Goal: Communication & Community: Participate in discussion

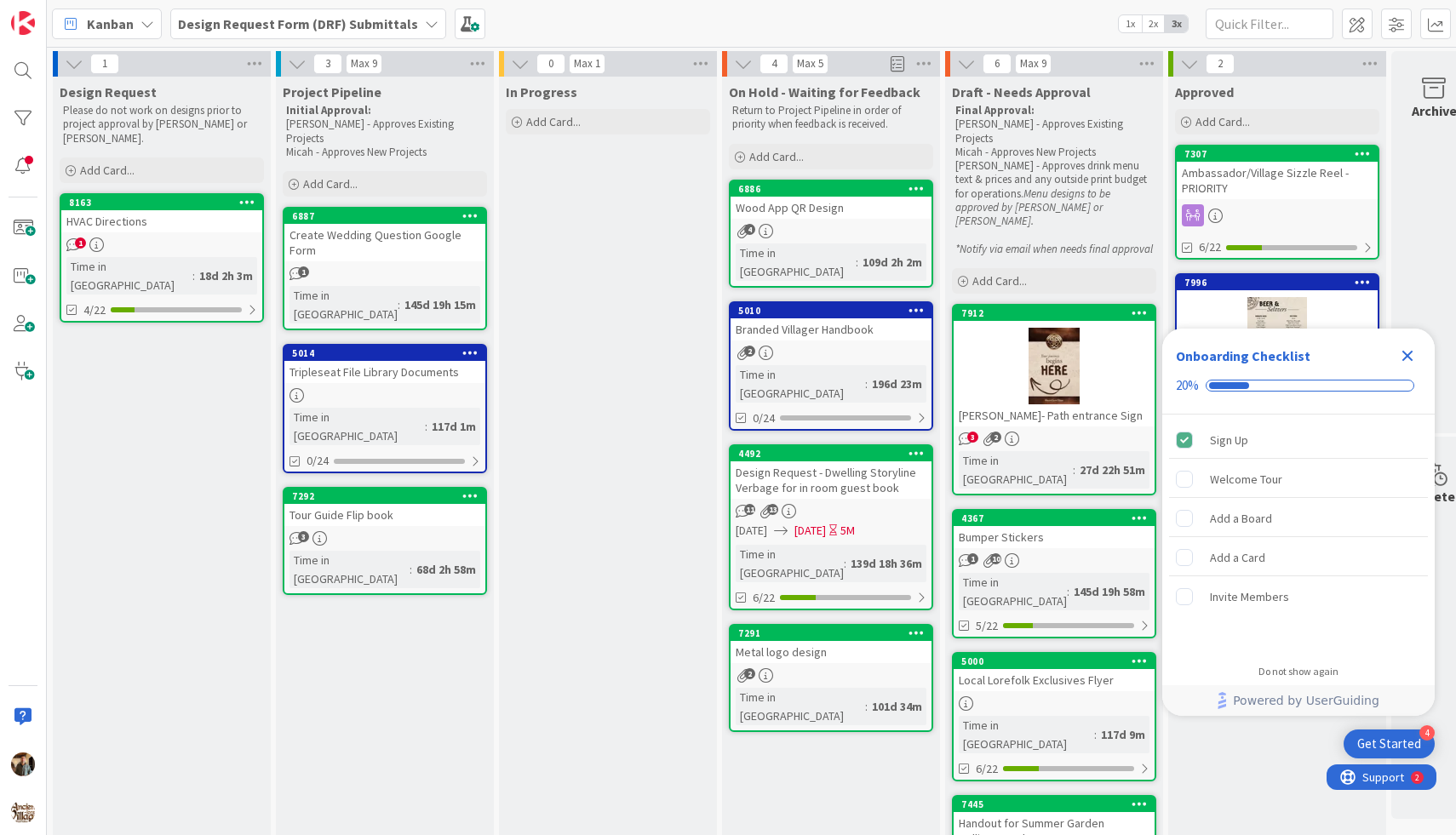
click at [1408, 358] on icon "Close Checklist" at bounding box center [1408, 356] width 20 height 20
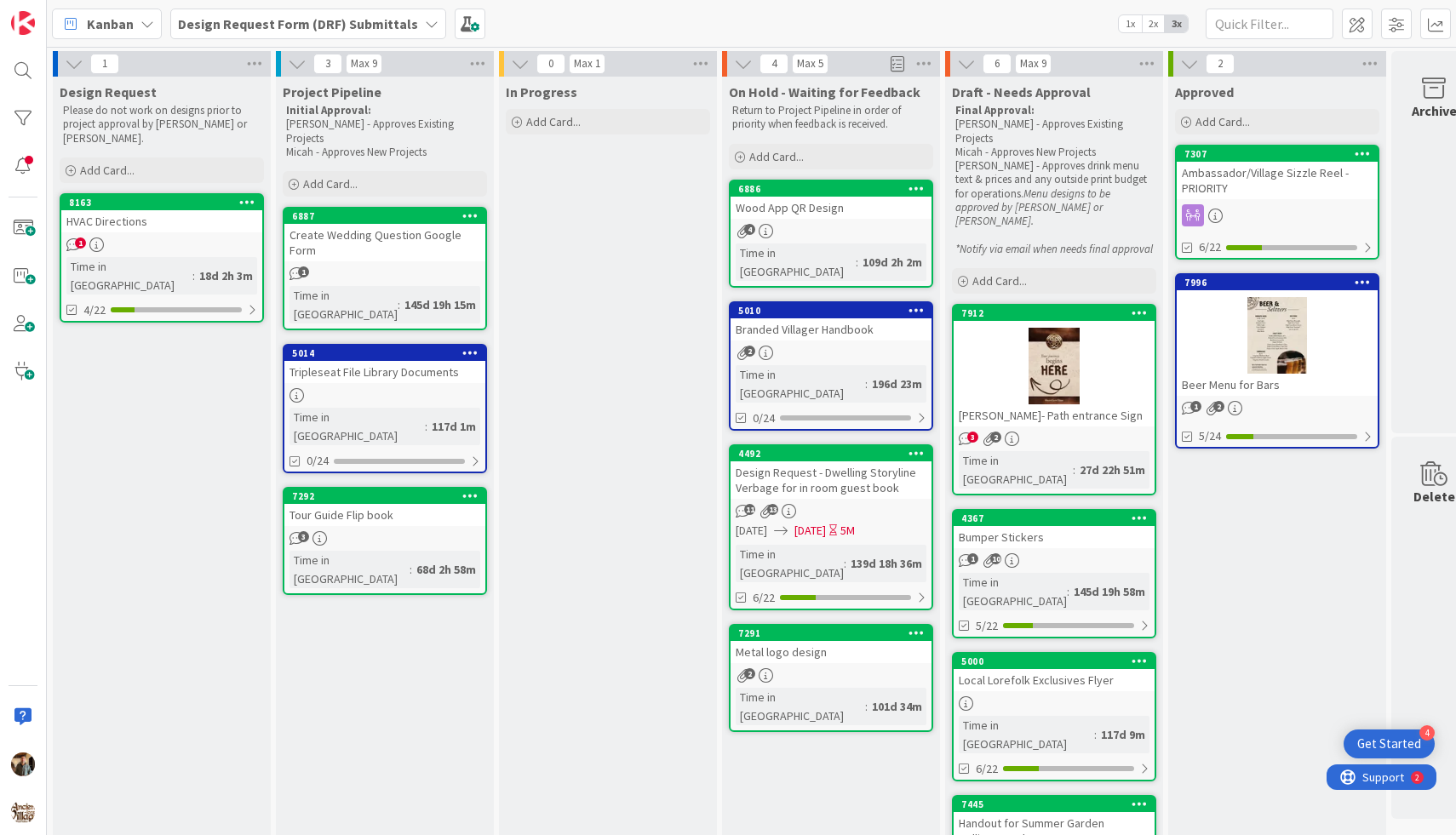
click at [178, 217] on div "HVAC Directions" at bounding box center [162, 221] width 201 height 22
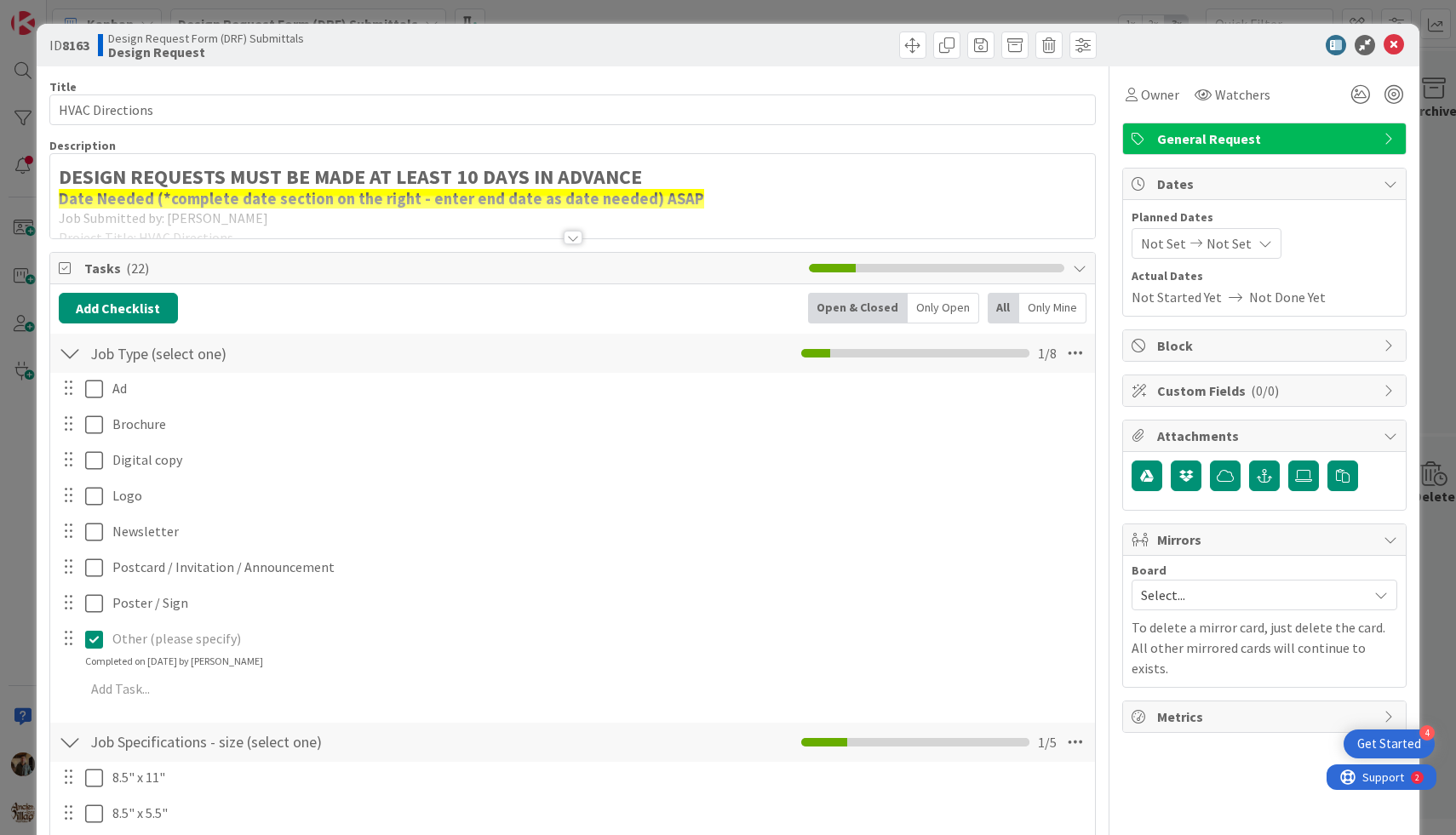
click at [570, 237] on div at bounding box center [573, 237] width 19 height 14
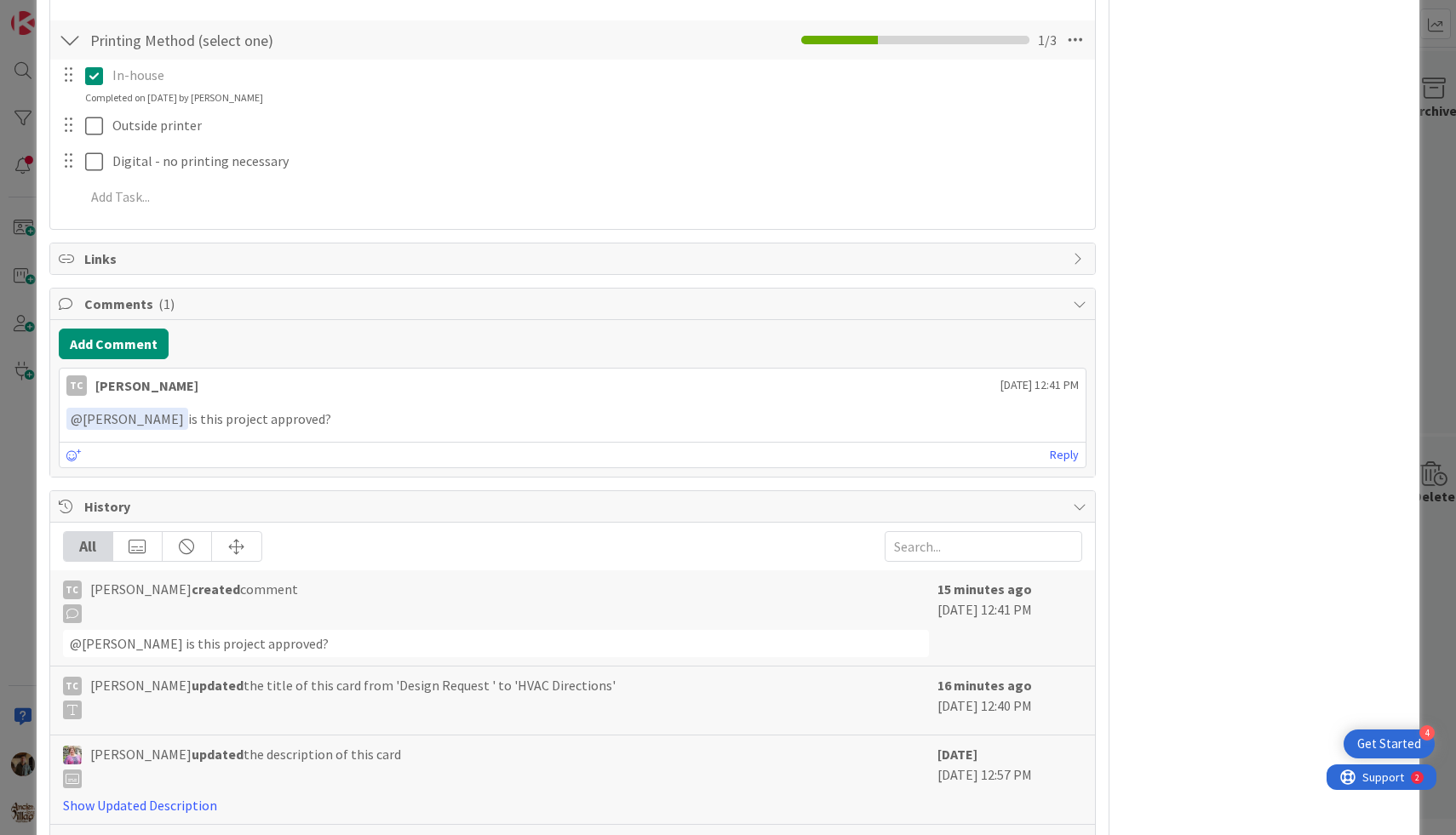
scroll to position [1670, 0]
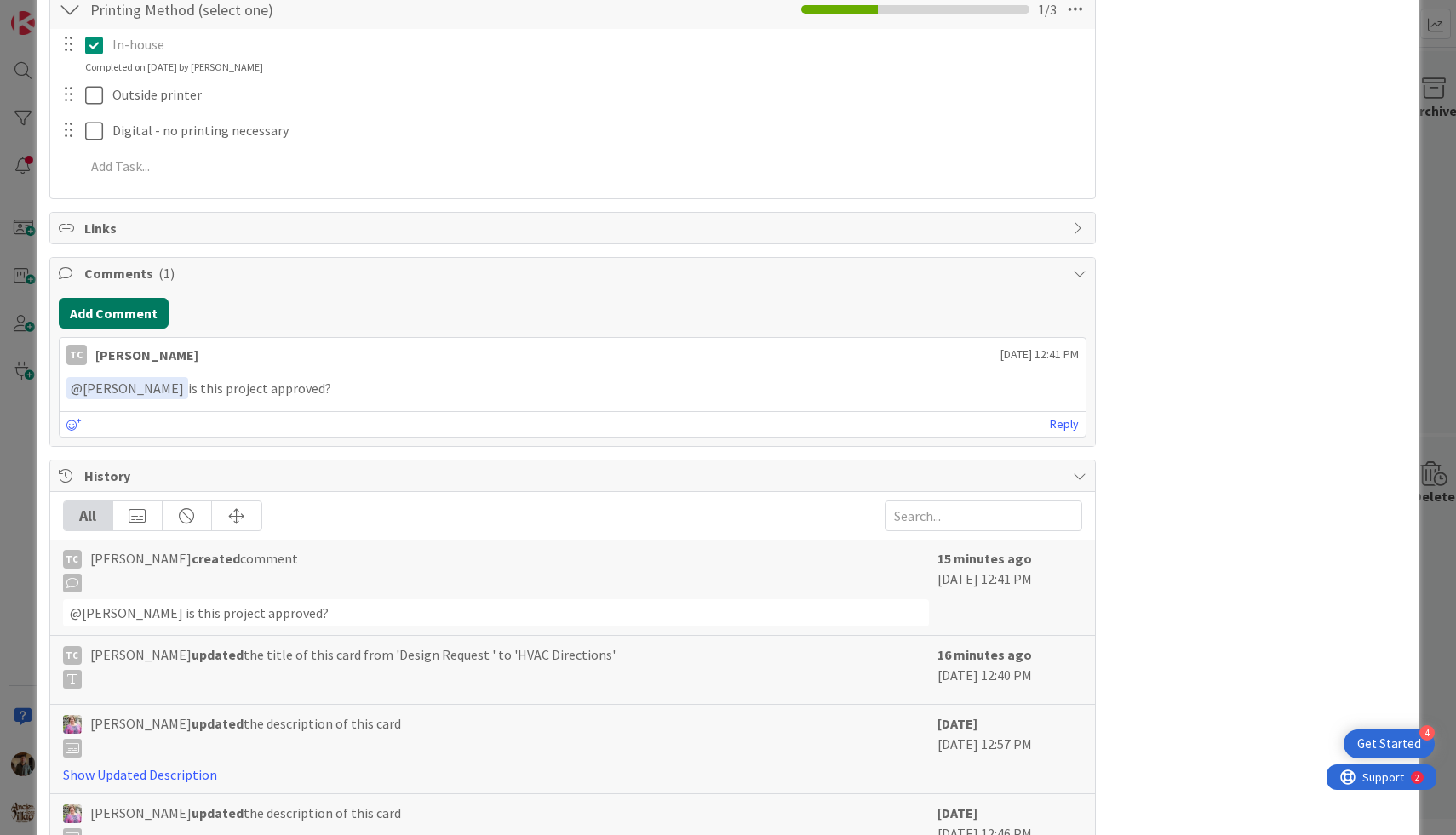
click at [148, 321] on button "Add Comment" at bounding box center [113, 313] width 110 height 31
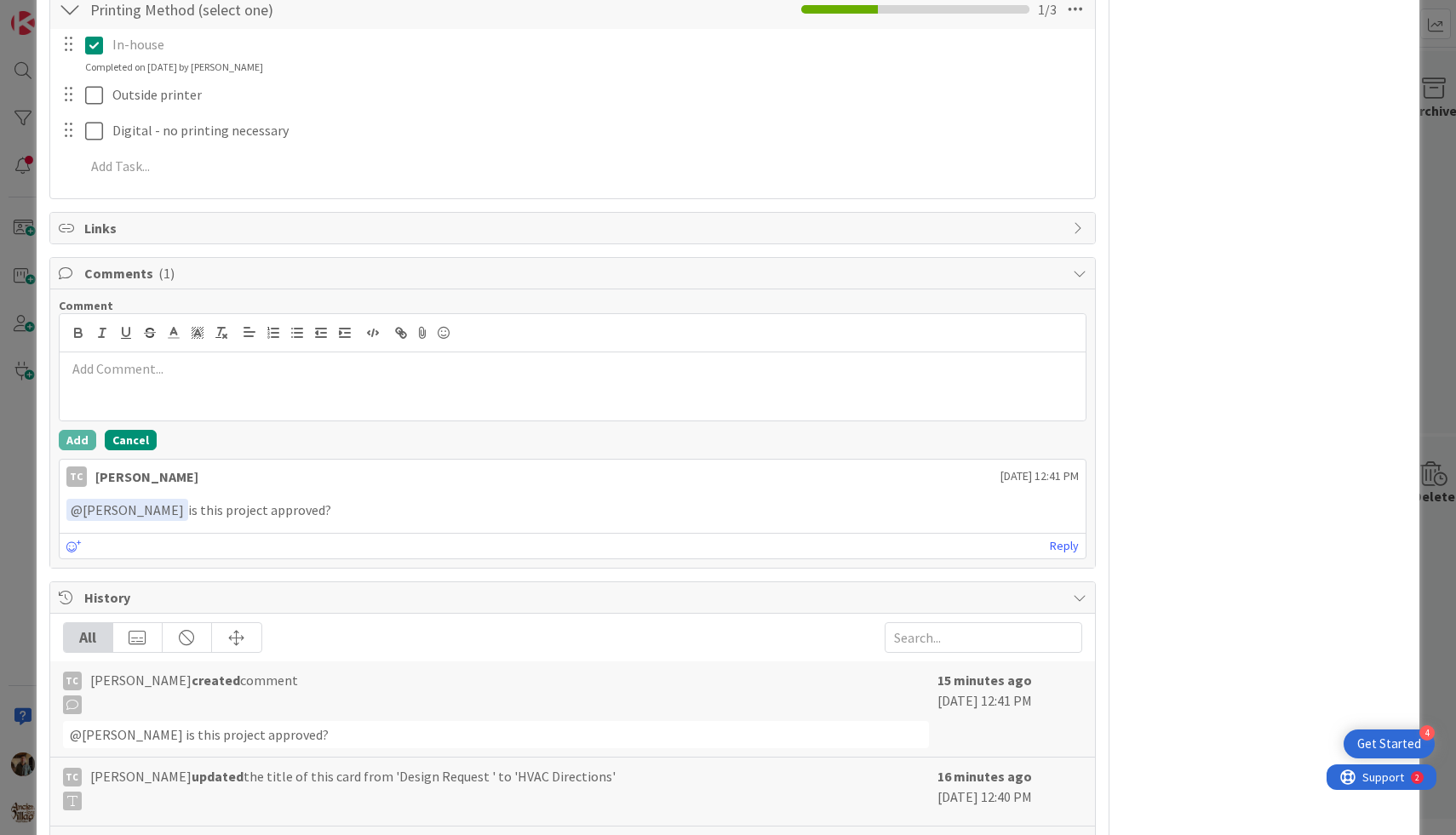
click at [127, 445] on button "Cancel" at bounding box center [131, 440] width 52 height 20
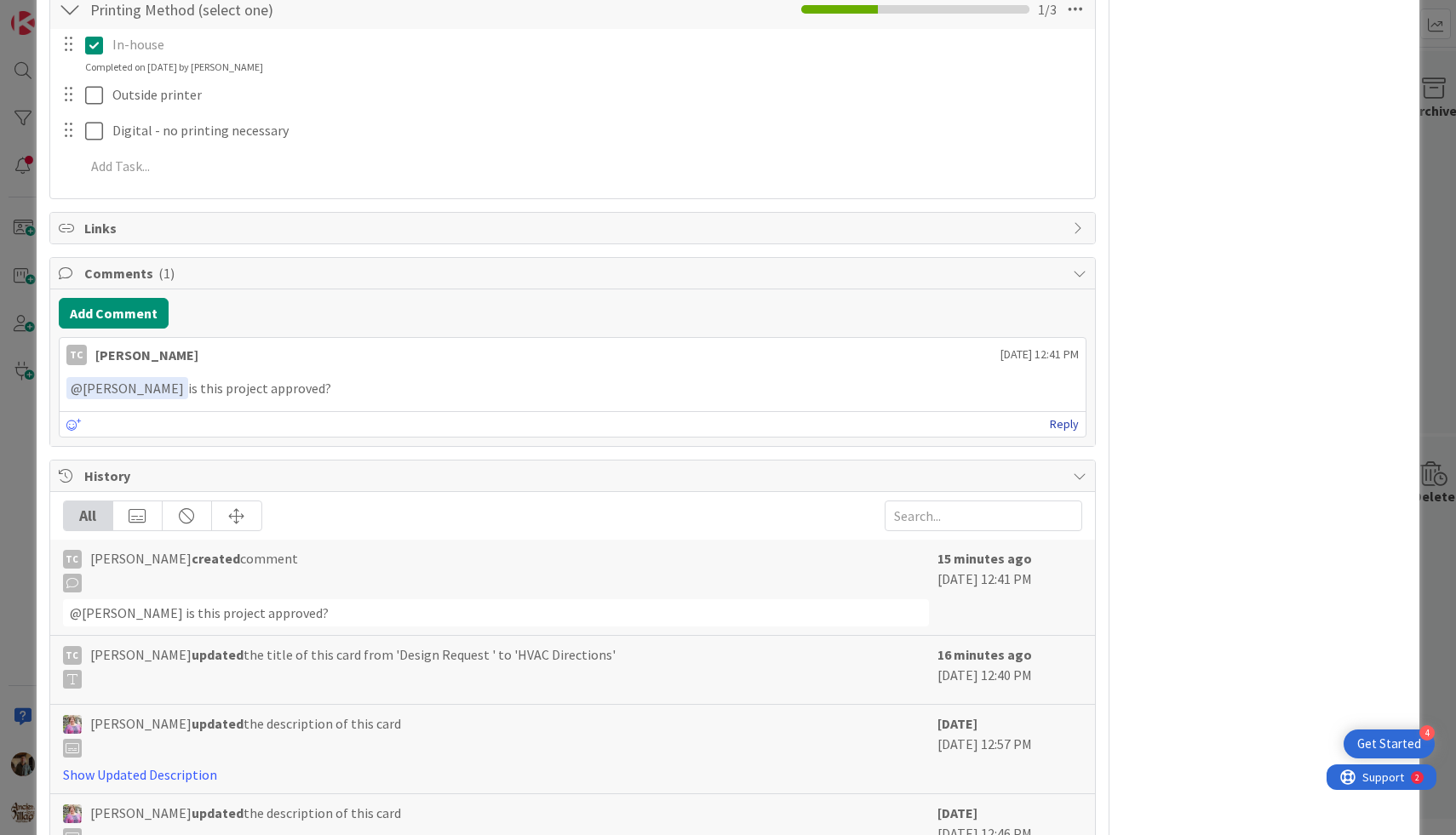
click at [1072, 423] on link "Reply" at bounding box center [1064, 424] width 29 height 21
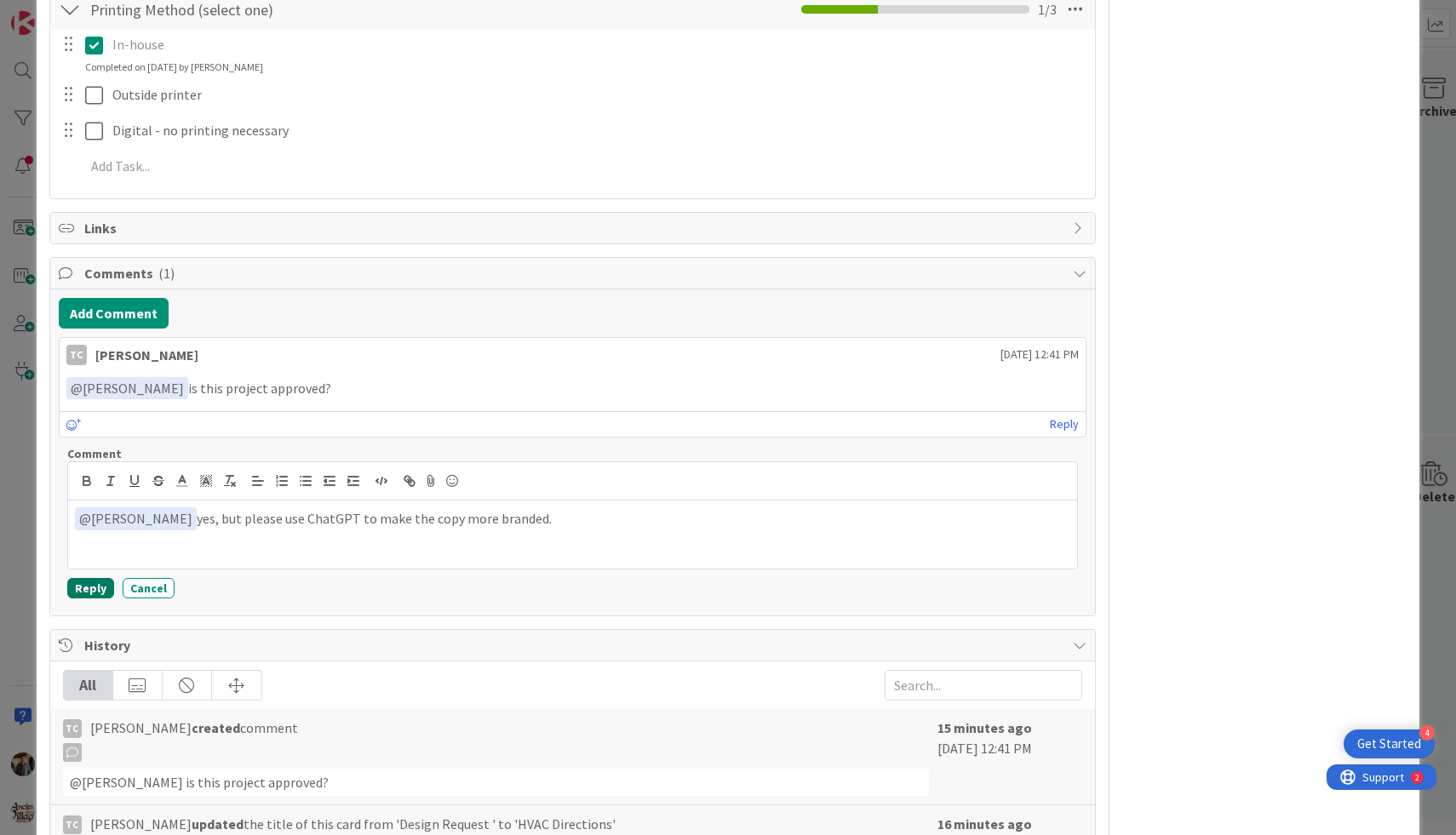
click at [90, 590] on button "Reply" at bounding box center [90, 588] width 46 height 20
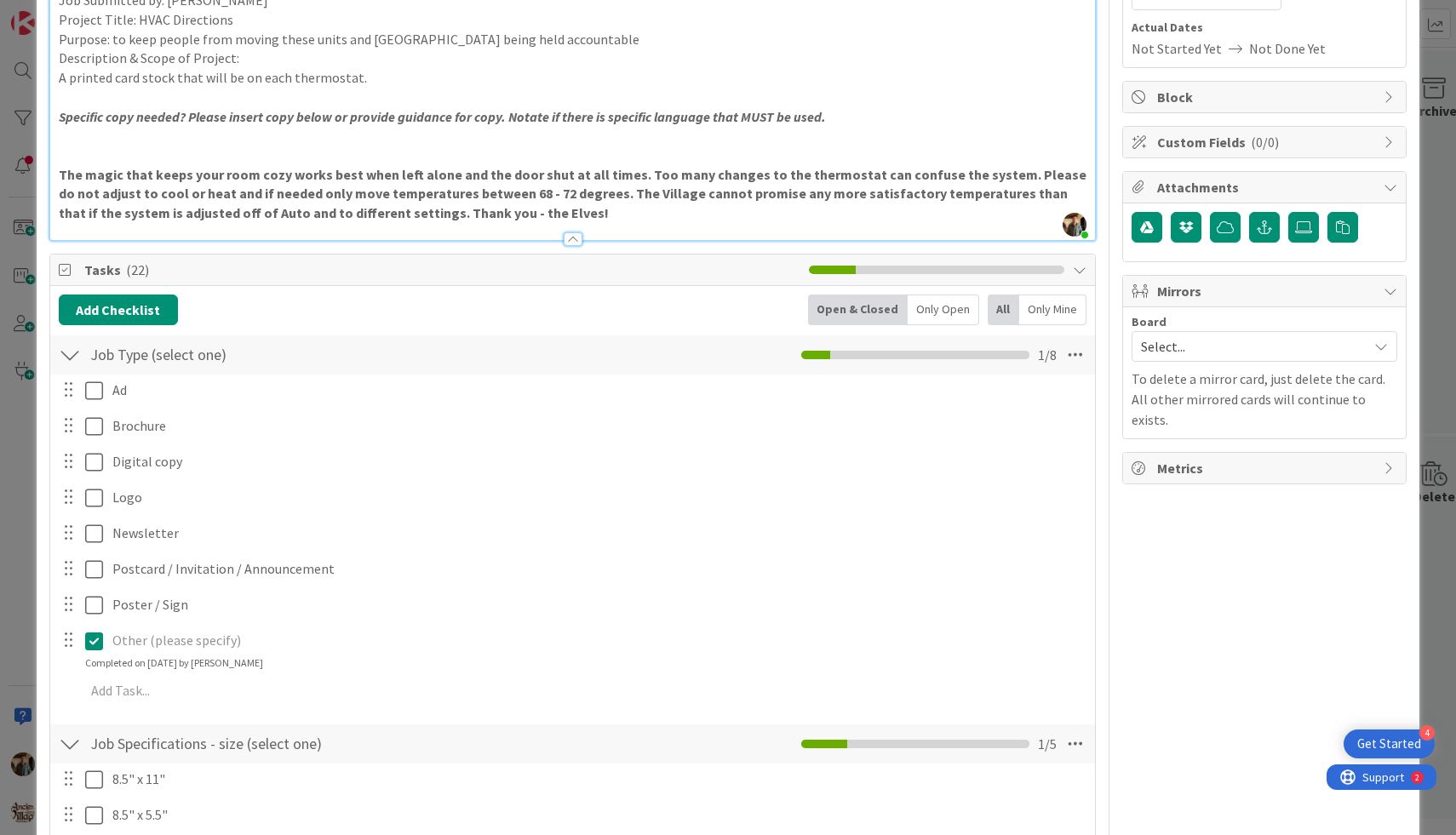
scroll to position [0, 0]
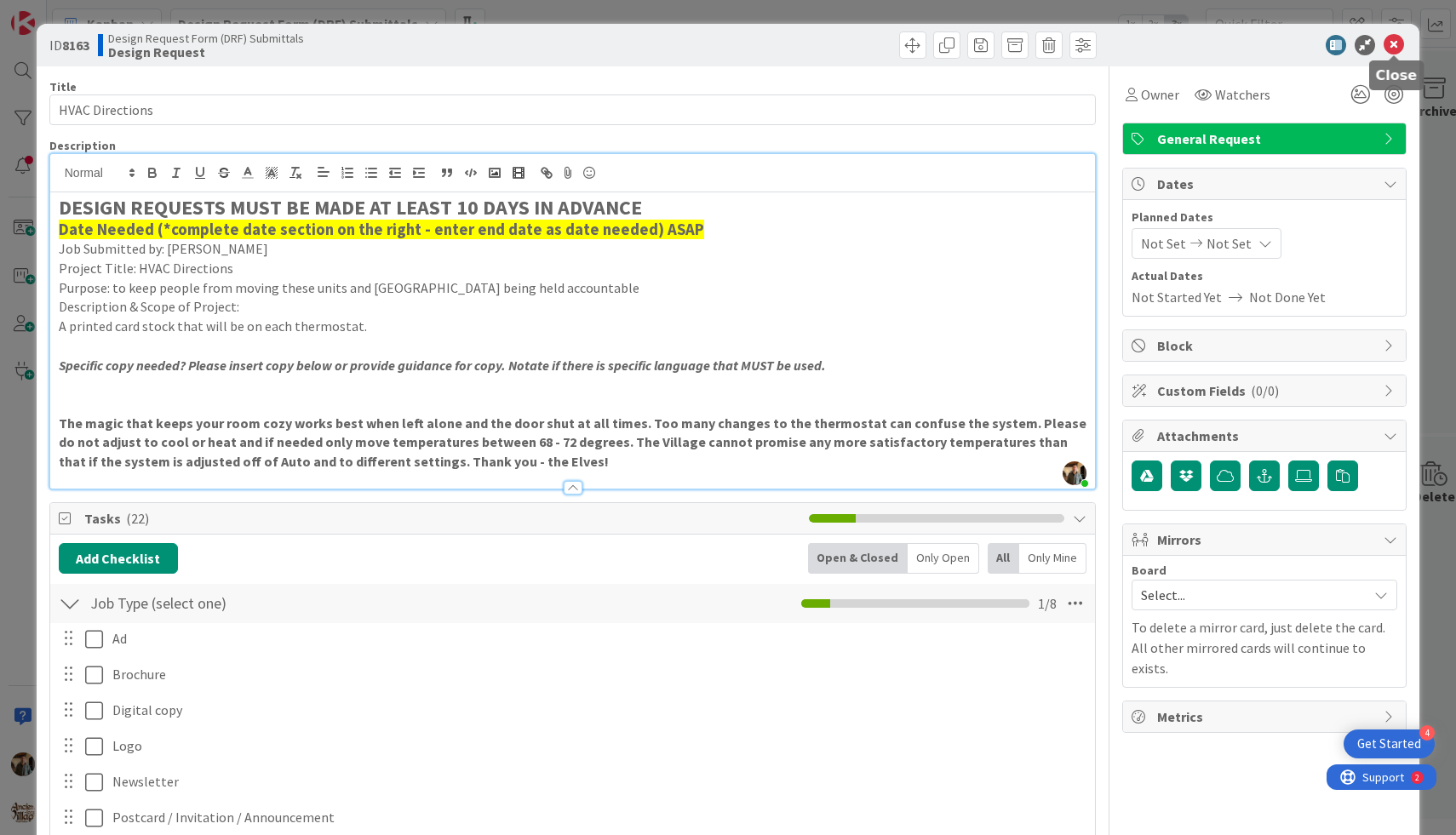
click at [1394, 46] on icon at bounding box center [1394, 46] width 20 height 20
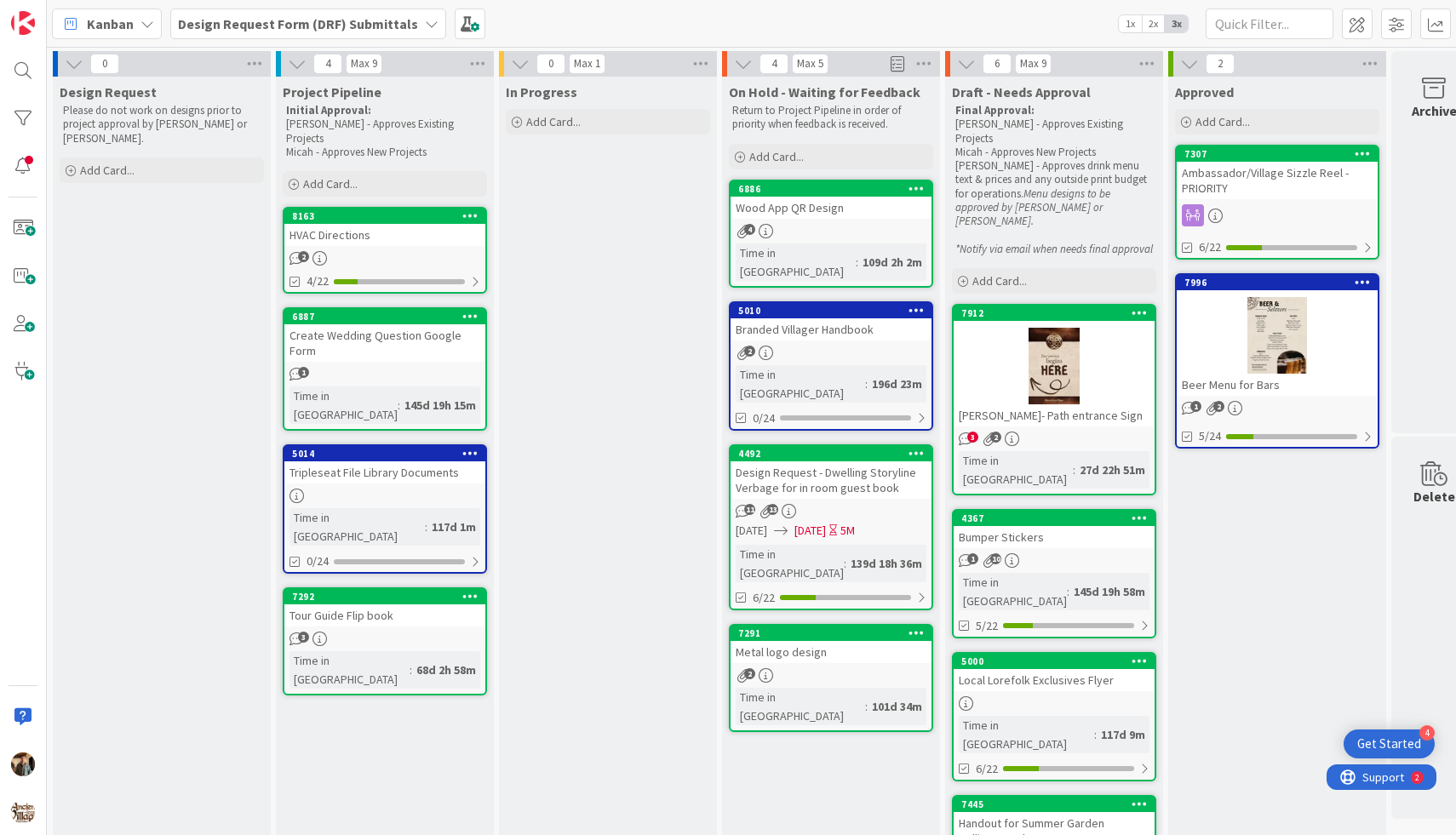
scroll to position [0, 26]
